Goal: Information Seeking & Learning: Understand process/instructions

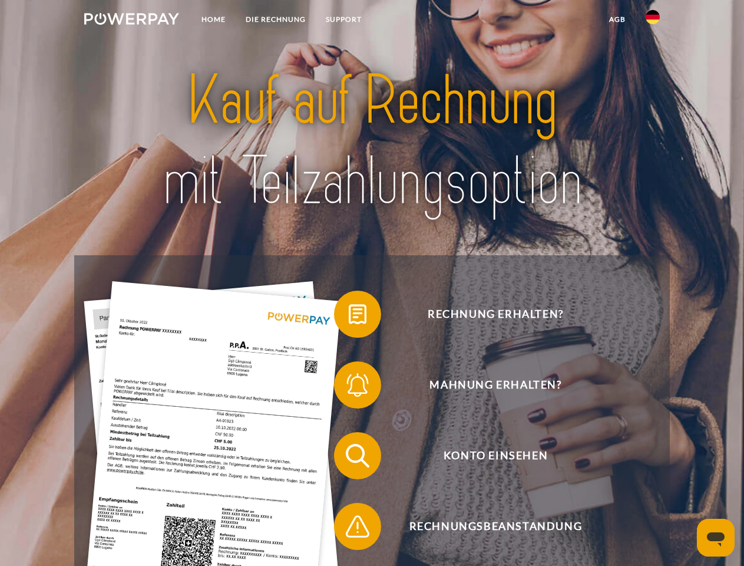
click at [131, 21] on img at bounding box center [131, 19] width 95 height 12
click at [653, 21] on img at bounding box center [653, 17] width 14 height 14
click at [617, 19] on link "agb" at bounding box center [617, 19] width 37 height 21
click at [349, 316] on span at bounding box center [340, 314] width 59 height 59
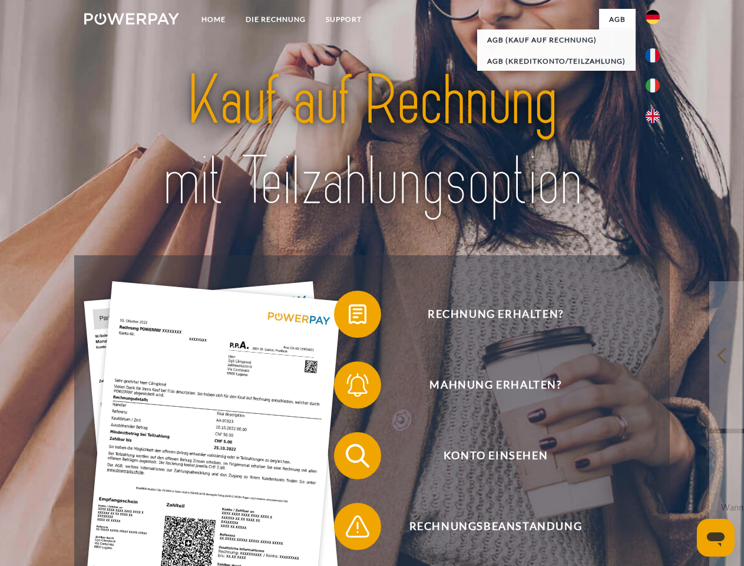
click at [349, 387] on span at bounding box center [340, 384] width 59 height 59
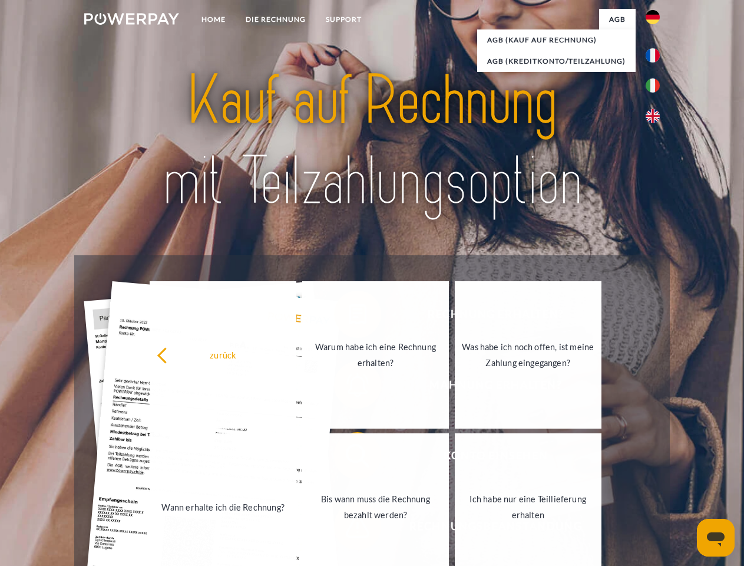
click at [349, 458] on link "Bis wann muss die Rechnung bezahlt werden?" at bounding box center [375, 506] width 147 height 147
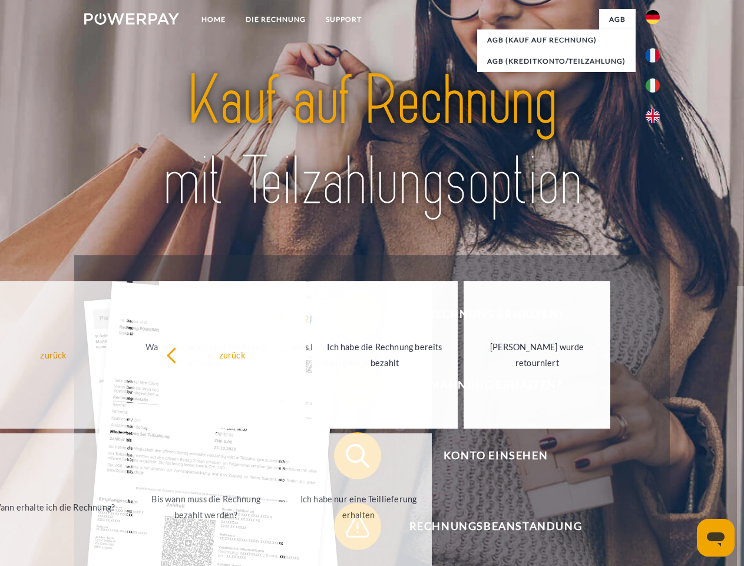
click at [349, 529] on span at bounding box center [340, 526] width 59 height 59
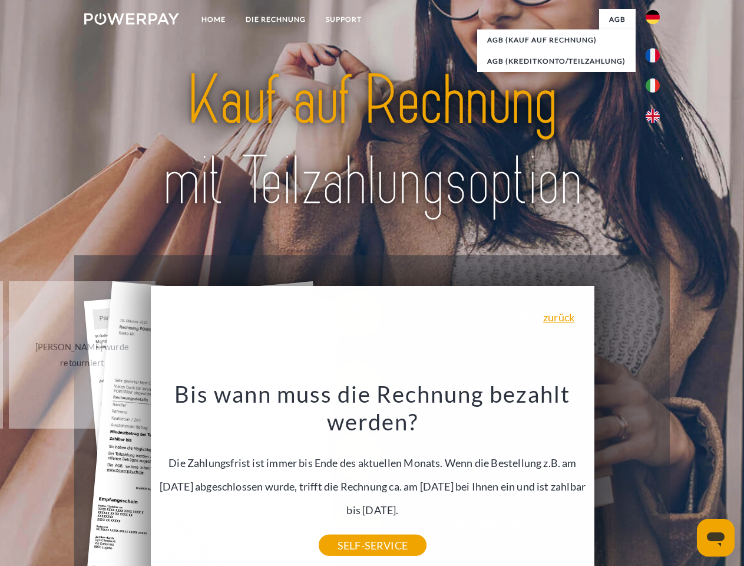
click at [716, 537] on icon "Messaging-Fenster öffnen" at bounding box center [716, 539] width 18 height 14
